Goal: Task Accomplishment & Management: Manage account settings

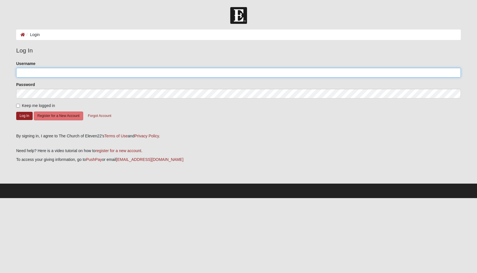
type input "NatalieRMedina"
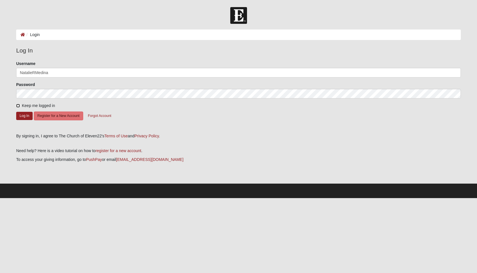
click at [18, 105] on input "Keep me logged in" at bounding box center [18, 106] width 4 height 4
checkbox input "true"
click at [23, 114] on button "Log In" at bounding box center [24, 116] width 16 height 8
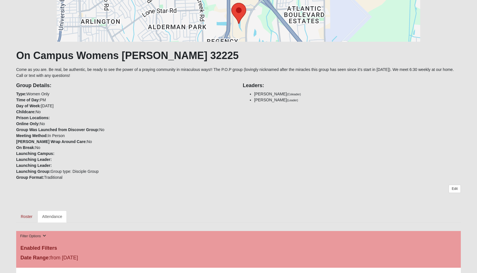
scroll to position [68, 0]
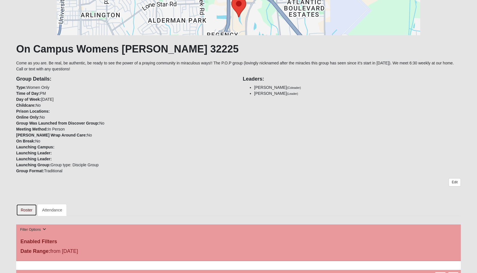
click at [26, 211] on link "Roster" at bounding box center [26, 210] width 21 height 12
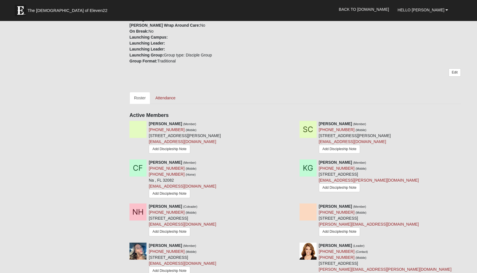
scroll to position [181, 0]
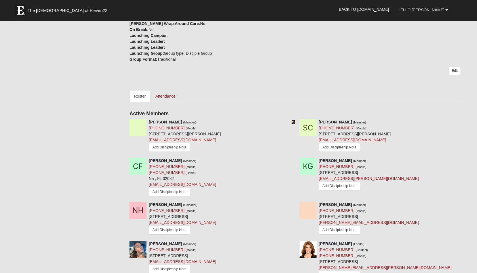
click at [292, 123] on icon at bounding box center [293, 122] width 4 height 4
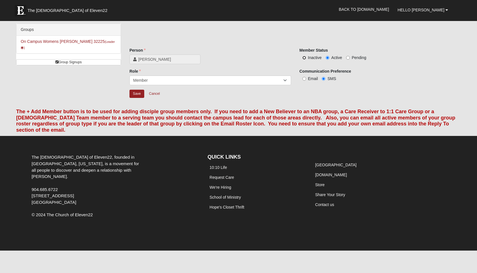
click at [304, 58] on input "Inactive" at bounding box center [304, 58] width 4 height 4
radio input "true"
click at [139, 94] on input "Save" at bounding box center [136, 94] width 15 height 8
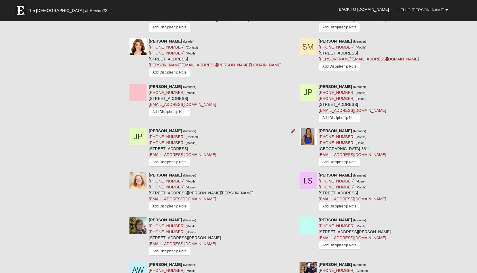
scroll to position [386, 0]
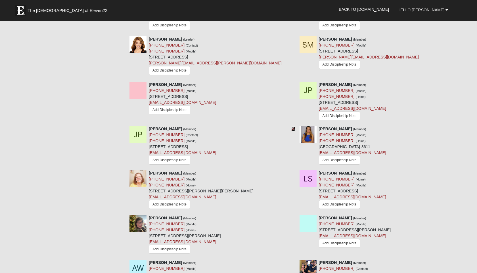
click at [293, 128] on icon at bounding box center [293, 129] width 4 height 4
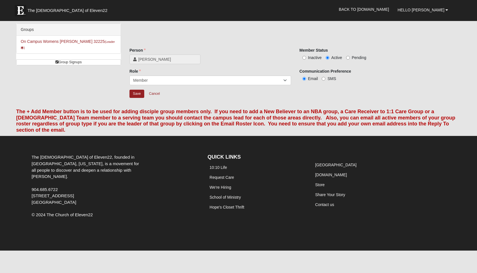
click at [293, 128] on div "Email Roster and +Add Member Info The + Add Member button is to be used for add…" at bounding box center [238, 120] width 453 height 31
click at [305, 58] on input "Inactive" at bounding box center [304, 58] width 4 height 4
radio input "true"
click at [136, 95] on input "Save" at bounding box center [136, 94] width 15 height 8
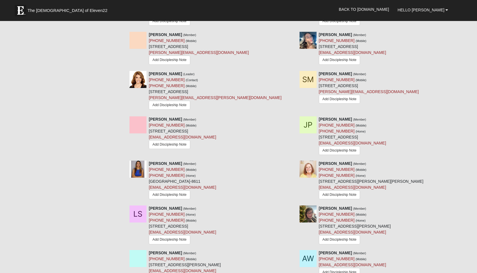
scroll to position [353, 0]
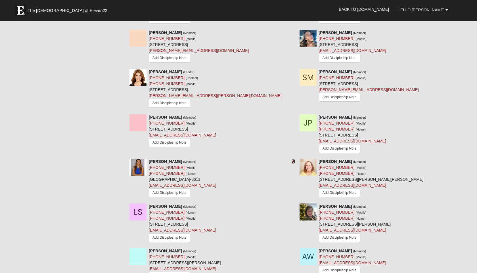
click at [292, 162] on icon at bounding box center [293, 162] width 4 height 4
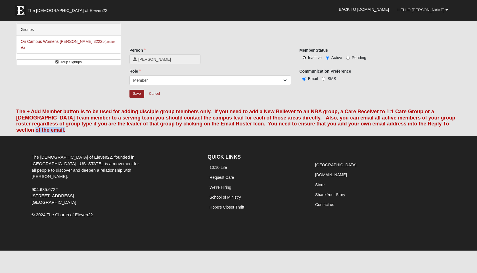
click at [304, 57] on input "Inactive" at bounding box center [304, 58] width 4 height 4
radio input "true"
click at [137, 92] on input "Save" at bounding box center [136, 94] width 15 height 8
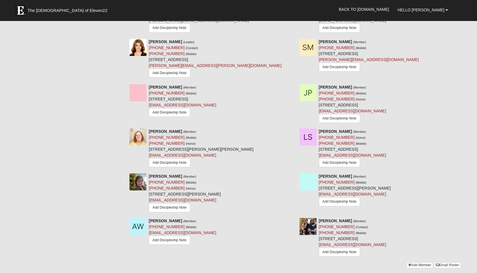
scroll to position [384, 0]
click at [465, 84] on form "The [DEMOGRAPHIC_DATA] of Eleven22 Hello [PERSON_NAME] My Account Log Out Back …" at bounding box center [238, 21] width 477 height 796
click at [464, 86] on icon at bounding box center [463, 87] width 4 height 4
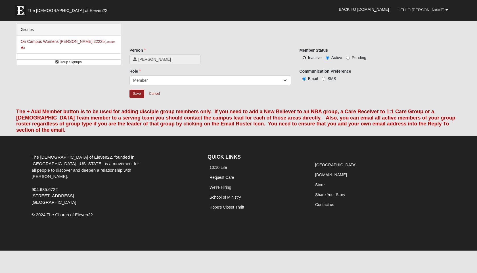
click at [305, 58] on input "Inactive" at bounding box center [304, 58] width 4 height 4
radio input "true"
click at [137, 94] on input "Save" at bounding box center [136, 94] width 15 height 8
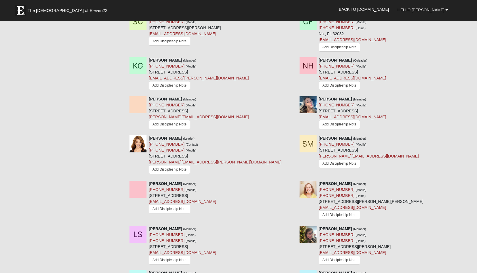
scroll to position [283, 0]
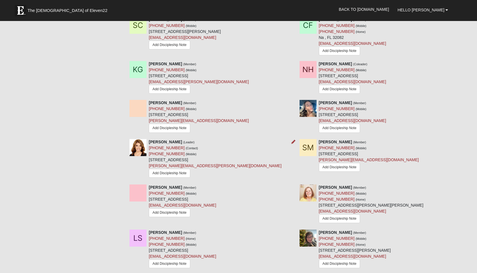
click at [291, 143] on div at bounding box center [292, 142] width 6 height 6
click at [293, 142] on icon at bounding box center [293, 142] width 4 height 4
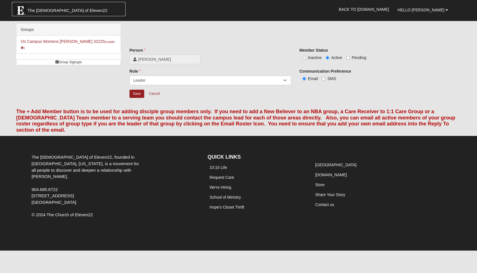
click at [51, 8] on span "The [DEMOGRAPHIC_DATA] of Eleven22" at bounding box center [68, 11] width 80 height 6
